Goal: Task Accomplishment & Management: Use online tool/utility

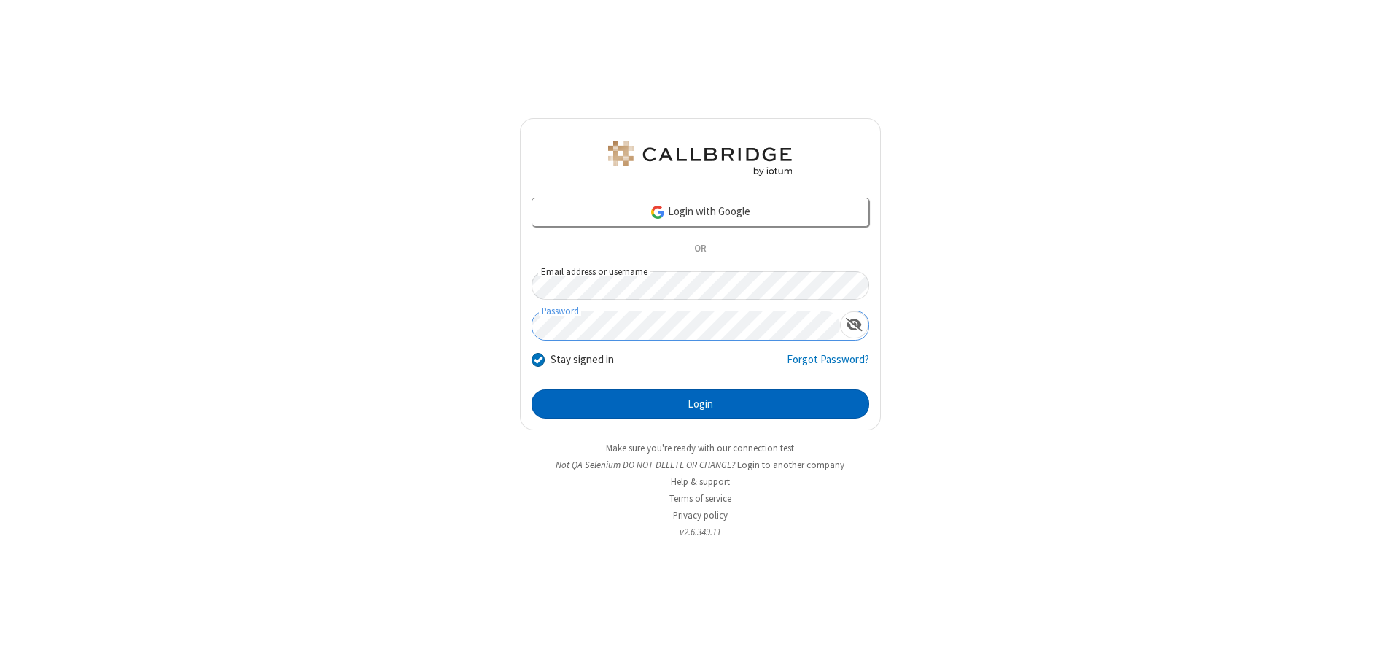
click at [700, 404] on button "Login" at bounding box center [700, 403] width 338 height 29
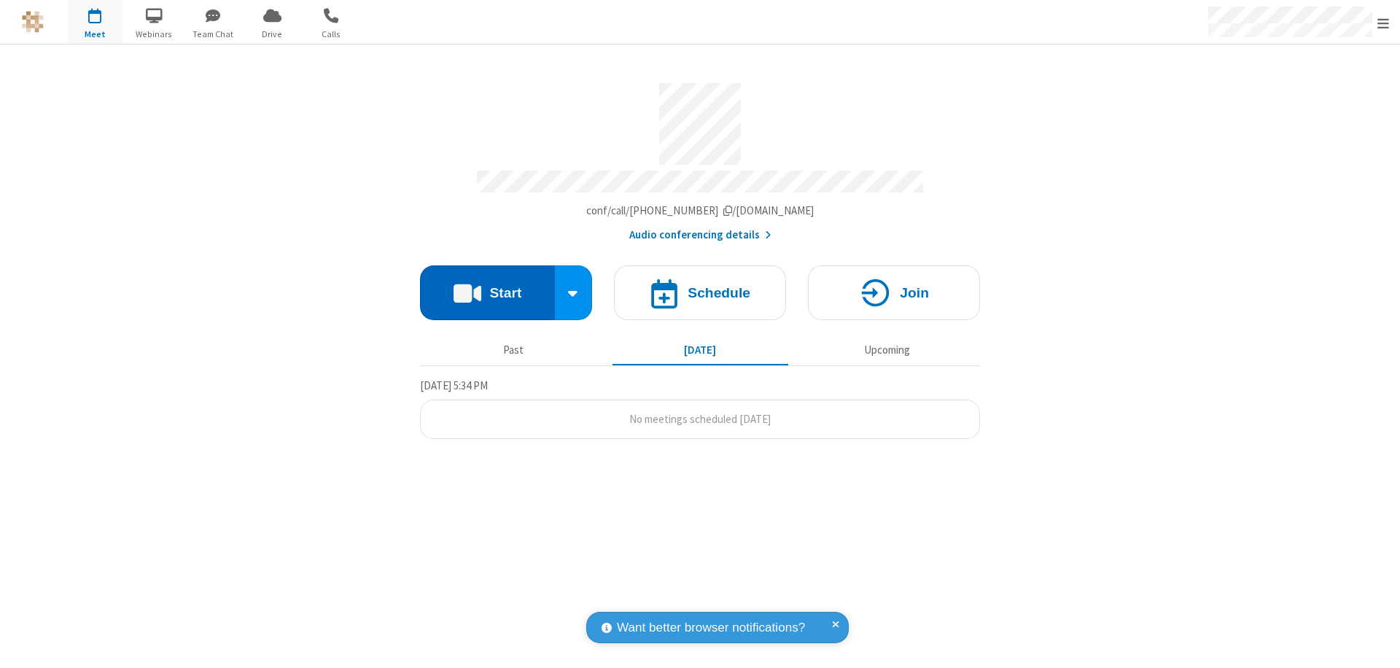
click at [487, 286] on button "Start" at bounding box center [487, 292] width 135 height 55
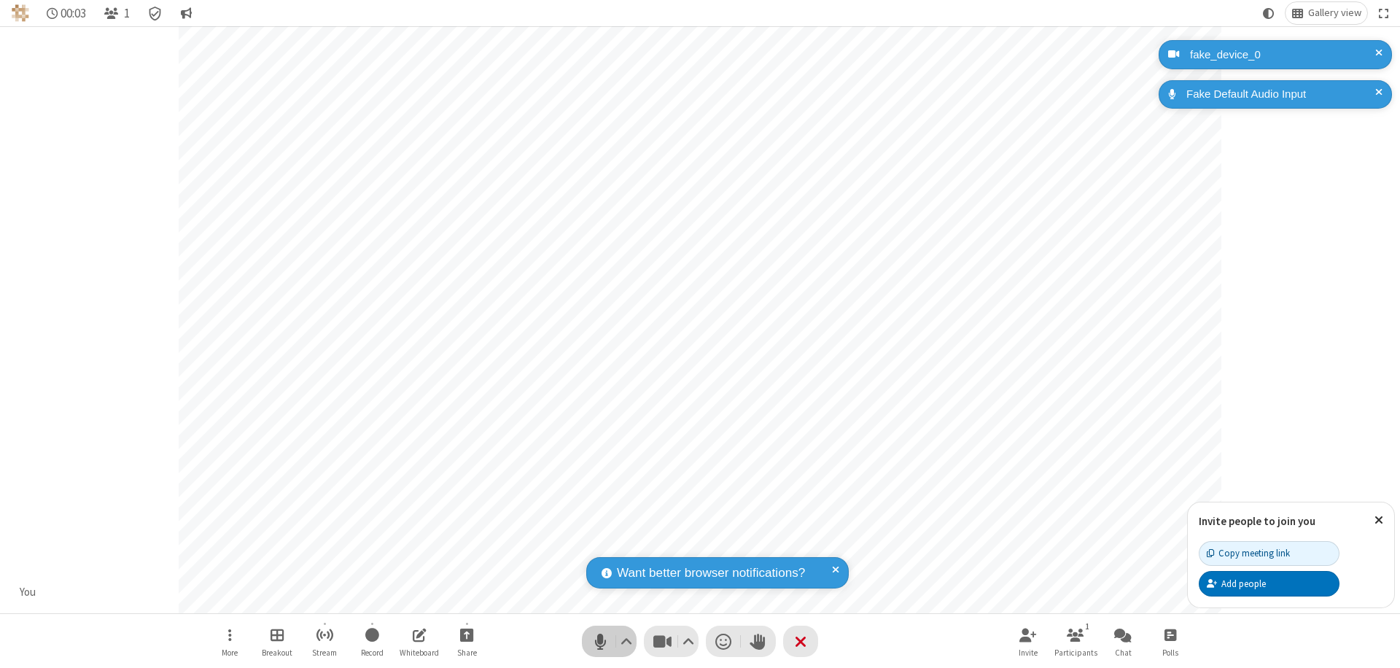
click at [600, 641] on span "Mute (⌘+Shift+A)" at bounding box center [600, 641] width 22 height 21
click at [600, 641] on span "Unmute (⌘+Shift+A)" at bounding box center [600, 641] width 22 height 21
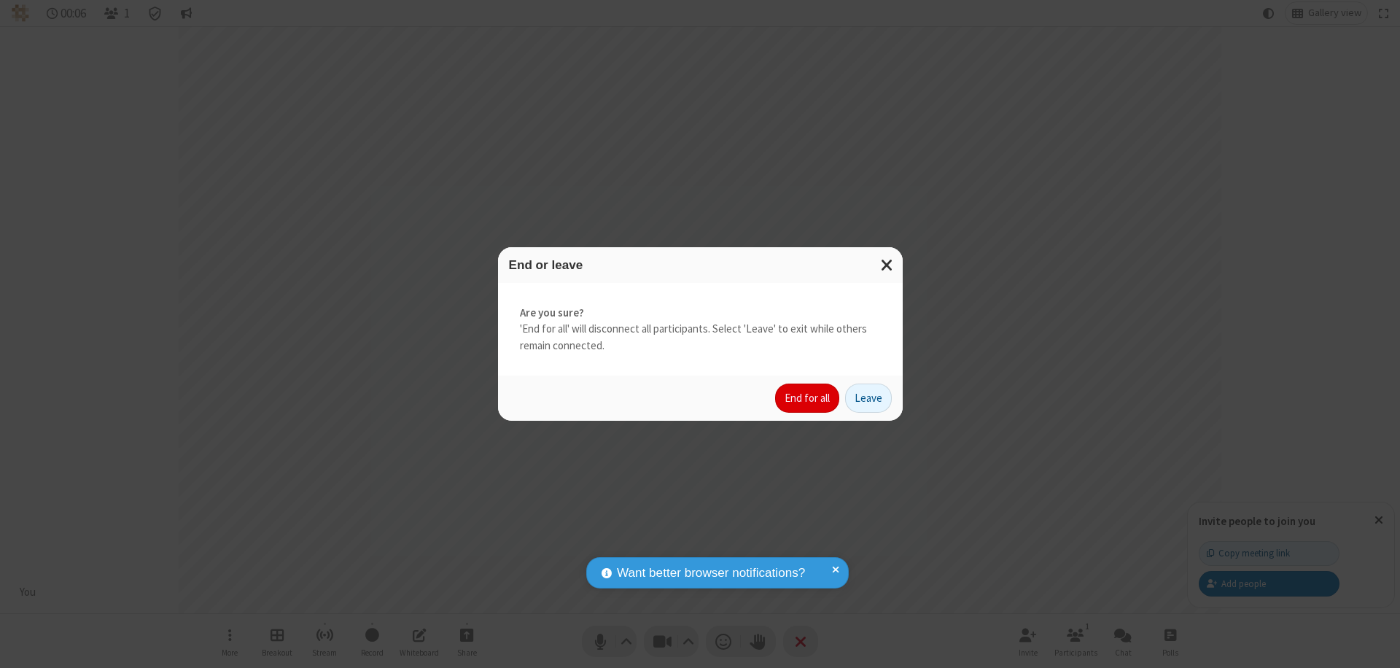
click at [808, 398] on button "End for all" at bounding box center [807, 397] width 64 height 29
